Goal: Task Accomplishment & Management: Use online tool/utility

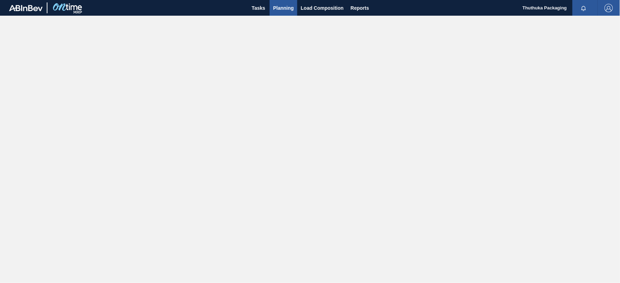
click at [279, 7] on span "Planning" at bounding box center [283, 8] width 21 height 8
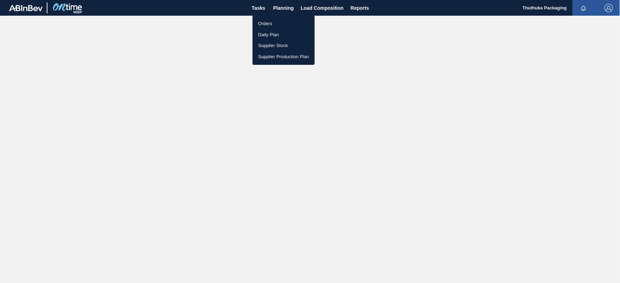
click at [271, 23] on li "Orders" at bounding box center [284, 23] width 62 height 11
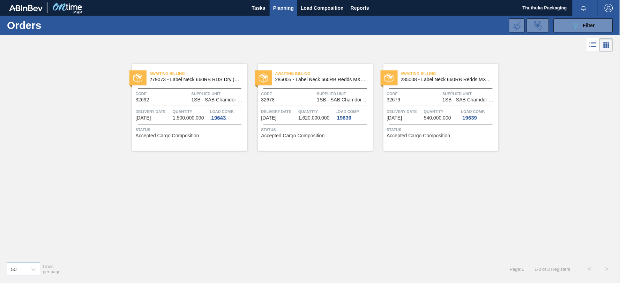
click at [220, 117] on div "19643" at bounding box center [218, 118] width 17 height 6
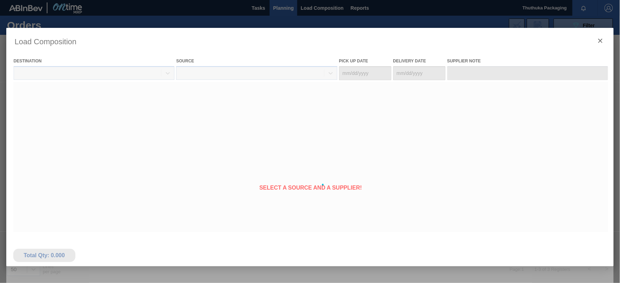
type Date "[DATE]"
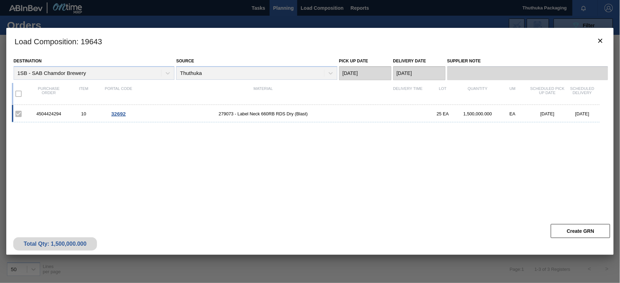
click at [40, 112] on div "4504424294" at bounding box center [48, 113] width 35 height 5
copy div "4504424294"
click at [225, 116] on span "279073 - Label Neck 660RB RDS Dry (Blast)" at bounding box center [263, 113] width 254 height 5
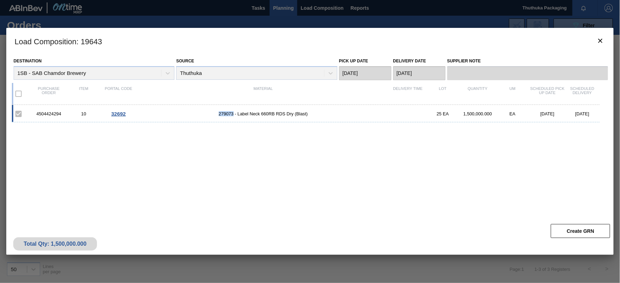
copy span "279073"
click at [602, 39] on icon "botão de ícone" at bounding box center [601, 41] width 4 height 4
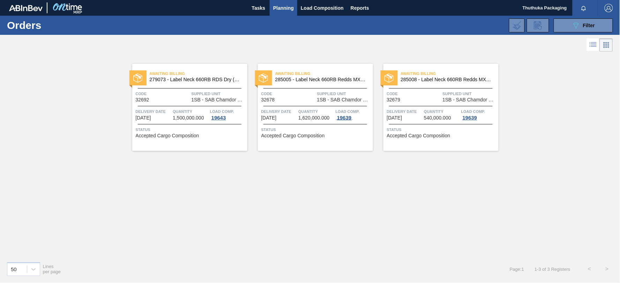
click at [350, 115] on div "19639" at bounding box center [344, 118] width 17 height 6
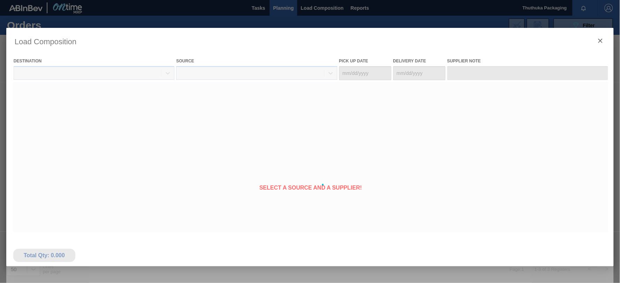
type Date "[DATE]"
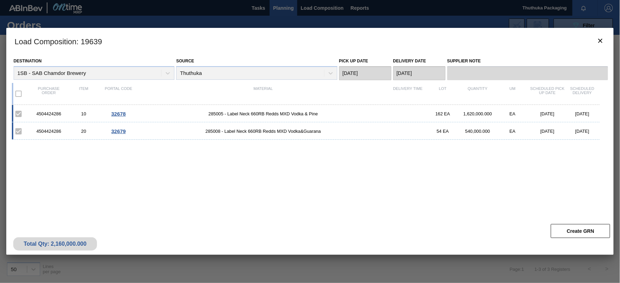
click at [43, 114] on div "4504424286" at bounding box center [48, 113] width 35 height 5
copy div "4504424286"
click at [217, 114] on span "285005 - Label Neck 660RB Redds MXD Vodka & Pine" at bounding box center [263, 113] width 254 height 5
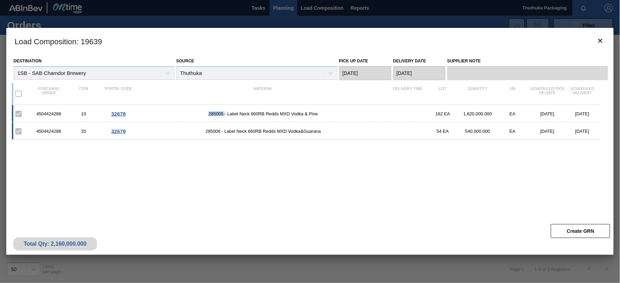
copy span "285005"
click at [206, 131] on span "285008 - Label Neck 660RB Redds MXD Vodka&Guarana" at bounding box center [263, 131] width 254 height 5
copy span "285008"
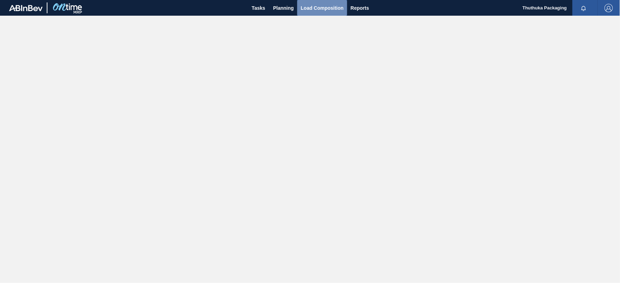
click at [312, 5] on span "Load Composition" at bounding box center [322, 8] width 43 height 8
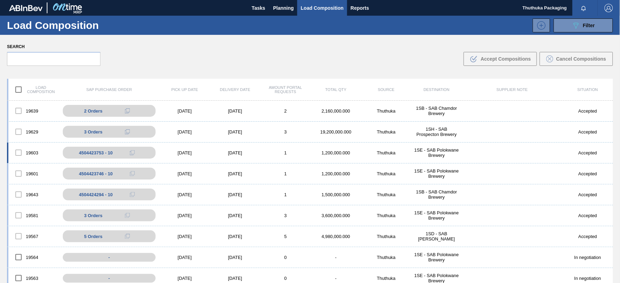
click at [430, 154] on div "1SE - SAB Polokwane Brewery" at bounding box center [437, 153] width 50 height 10
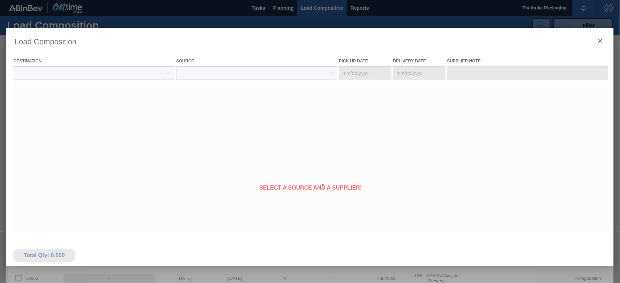
type Date "[DATE]"
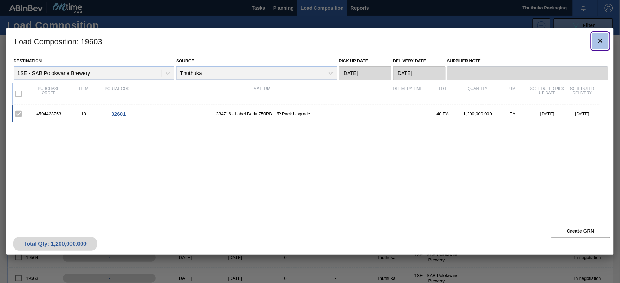
click at [602, 39] on icon "botão de ícone" at bounding box center [601, 41] width 4 height 4
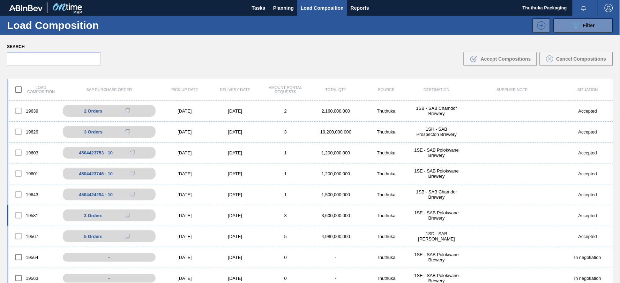
click at [435, 214] on div "1SE - SAB Polokwane Brewery" at bounding box center [437, 216] width 50 height 10
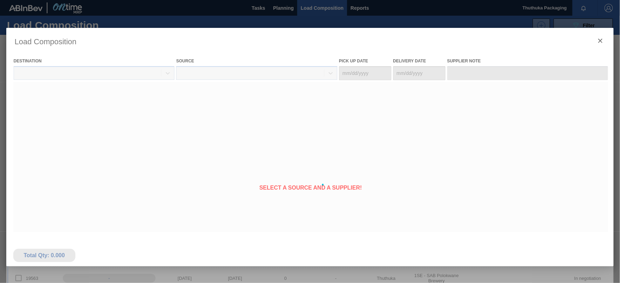
type Date "[DATE]"
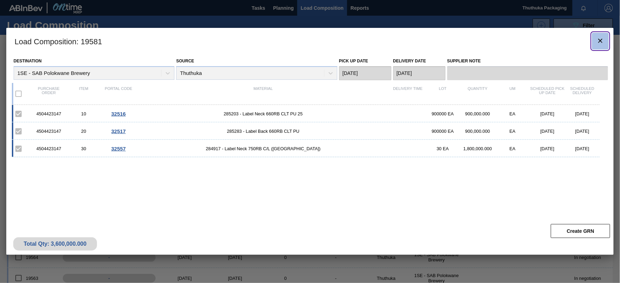
click at [602, 40] on icon "botão de ícone" at bounding box center [601, 41] width 4 height 4
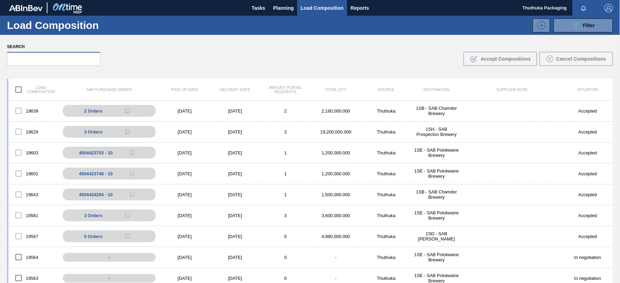
click at [37, 60] on input "text" at bounding box center [54, 59] width 94 height 14
